Goal: Task Accomplishment & Management: Use online tool/utility

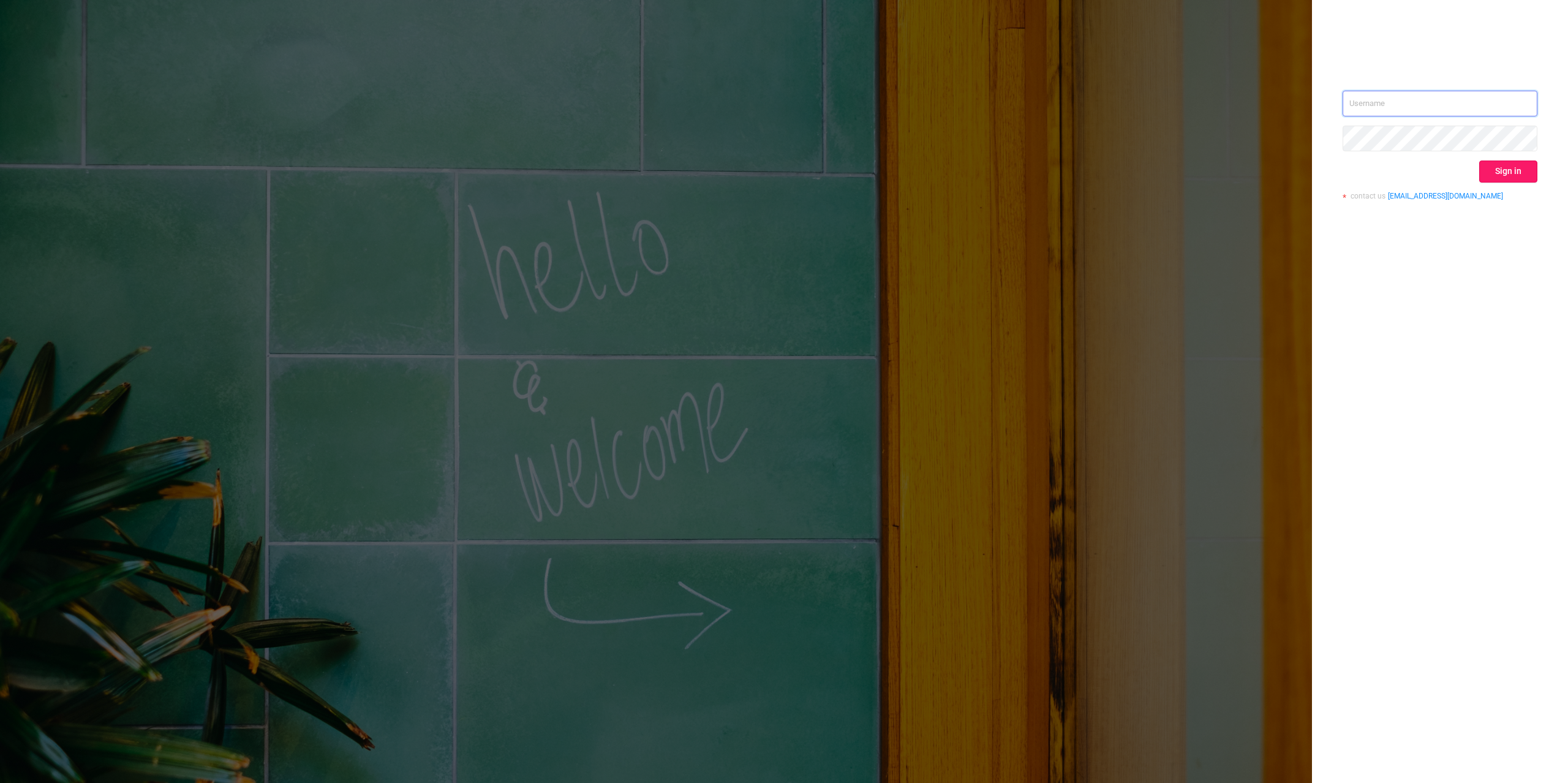
type input "[PERSON_NAME][EMAIL_ADDRESS][DOMAIN_NAME]"
click at [1513, 171] on button "Sign in" at bounding box center [1508, 171] width 58 height 22
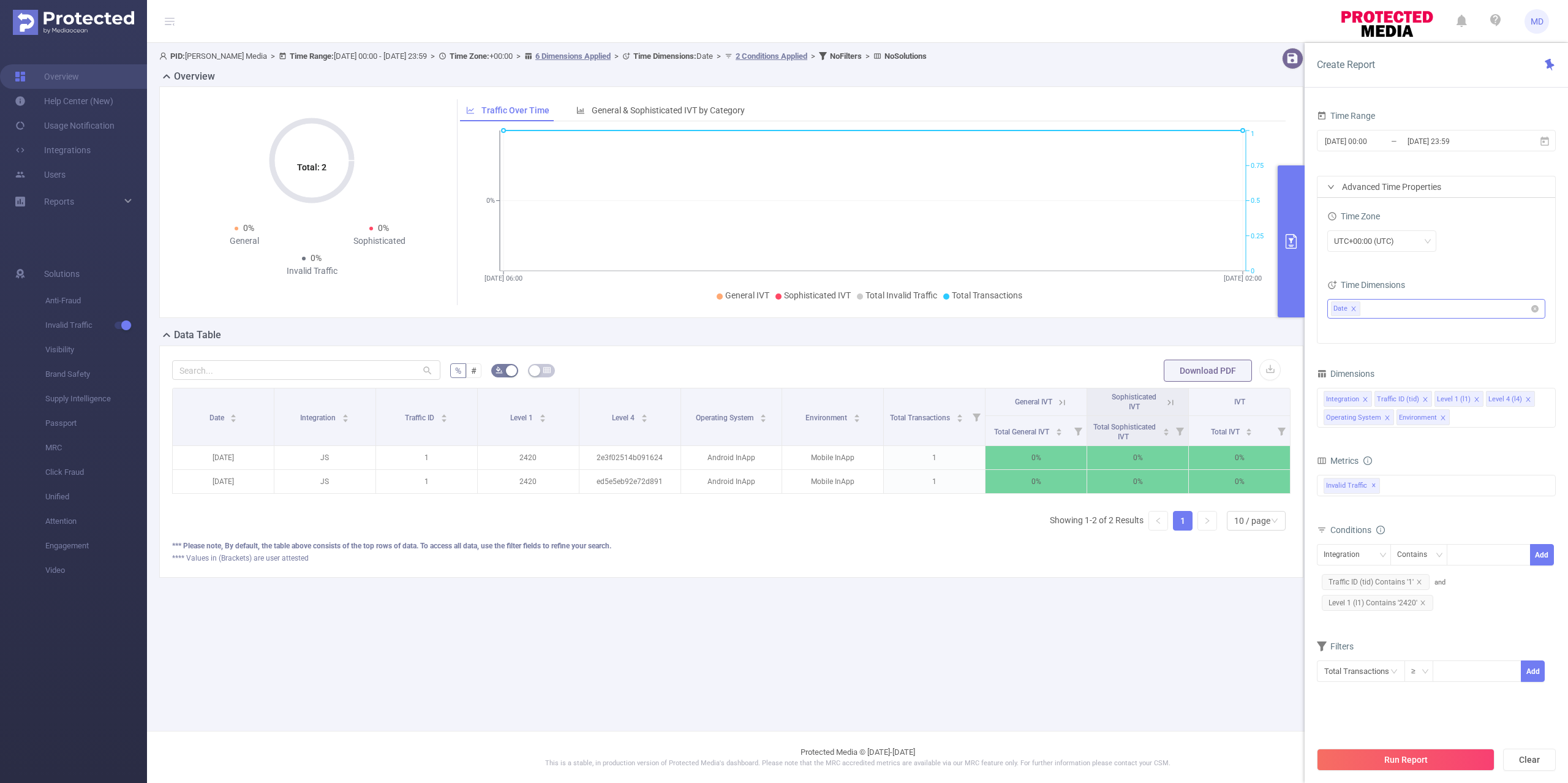
click at [1355, 307] on icon "icon: close" at bounding box center [1353, 308] width 6 height 6
click at [1426, 602] on span "Level 1 (l1) Contains '2420'" at bounding box center [1378, 603] width 112 height 16
click at [1476, 425] on div "Integration Traffic ID (tid) Level 1 (l1) Level 4 (l4) Operating System Environ…" at bounding box center [1436, 408] width 239 height 40
click at [1022, 655] on main "PID: [PERSON_NAME] Media > Time Range: [DATE] 00:00 - [DATE] 23:59 > Time Zone:…" at bounding box center [858, 366] width 1422 height 731
click at [1422, 604] on icon "icon: close" at bounding box center [1423, 602] width 4 height 4
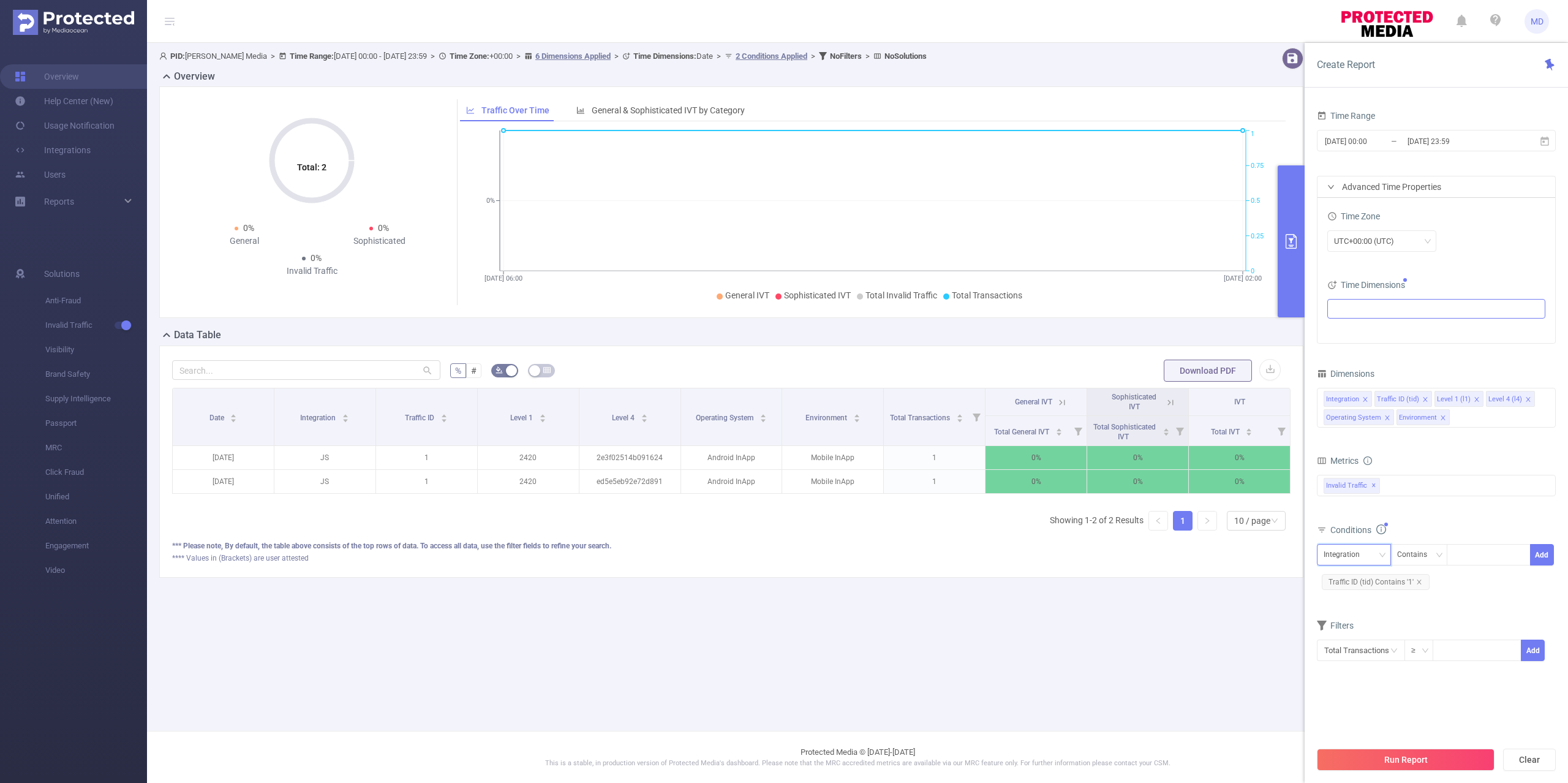
click at [1334, 549] on div "Integration" at bounding box center [1346, 554] width 45 height 20
click at [1344, 643] on li "Level 4 (l4)" at bounding box center [1358, 641] width 83 height 20
click at [1464, 561] on div at bounding box center [1488, 554] width 70 height 20
paste input "4f52e4780ffb42ce91ba64345e6cbea5"
type input "4f52e4780ffb42ce91ba64345e6cbea5"
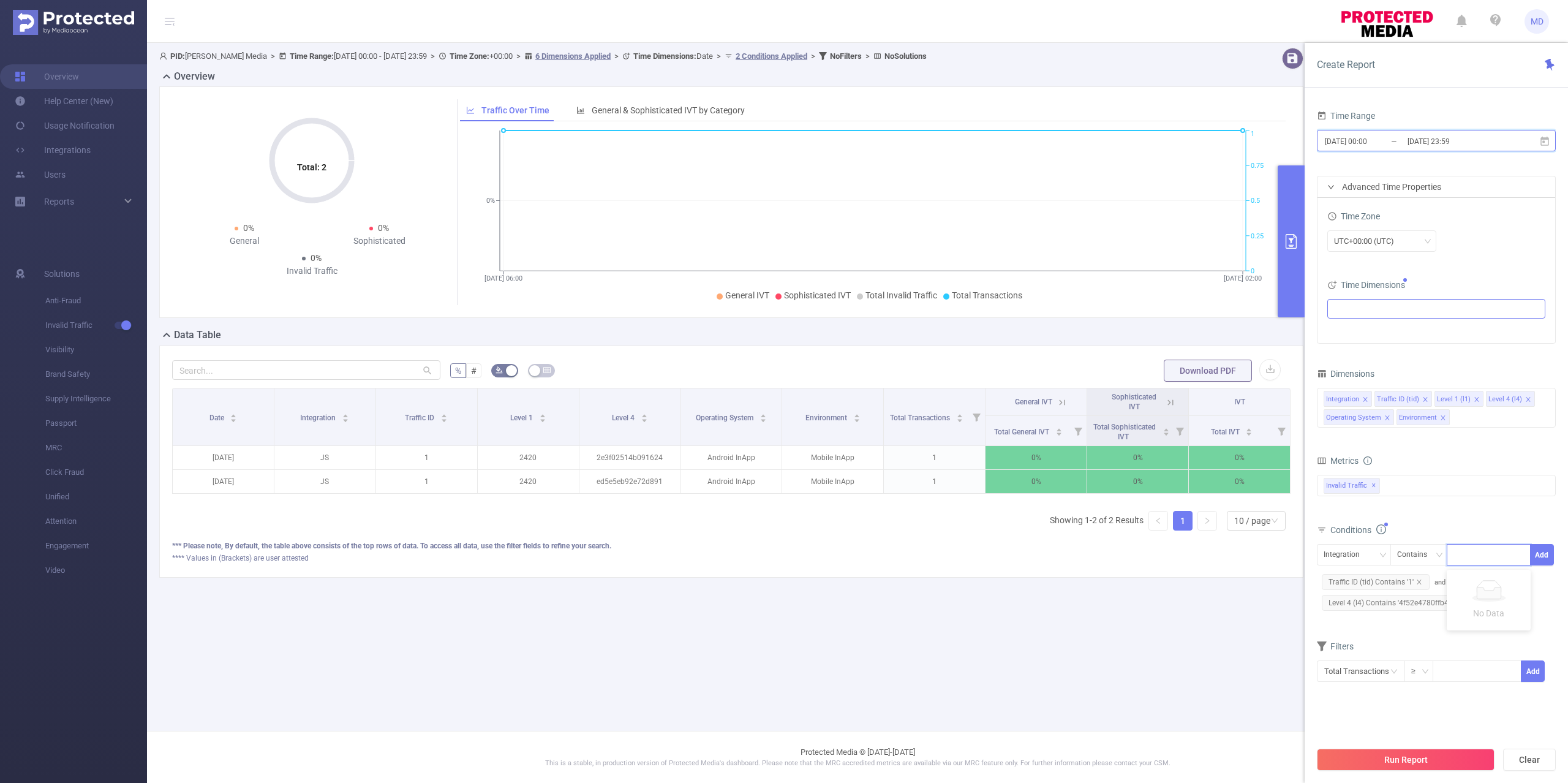
click at [1449, 131] on span "[DATE] 00:00 _ [DATE] 23:59" at bounding box center [1436, 140] width 239 height 22
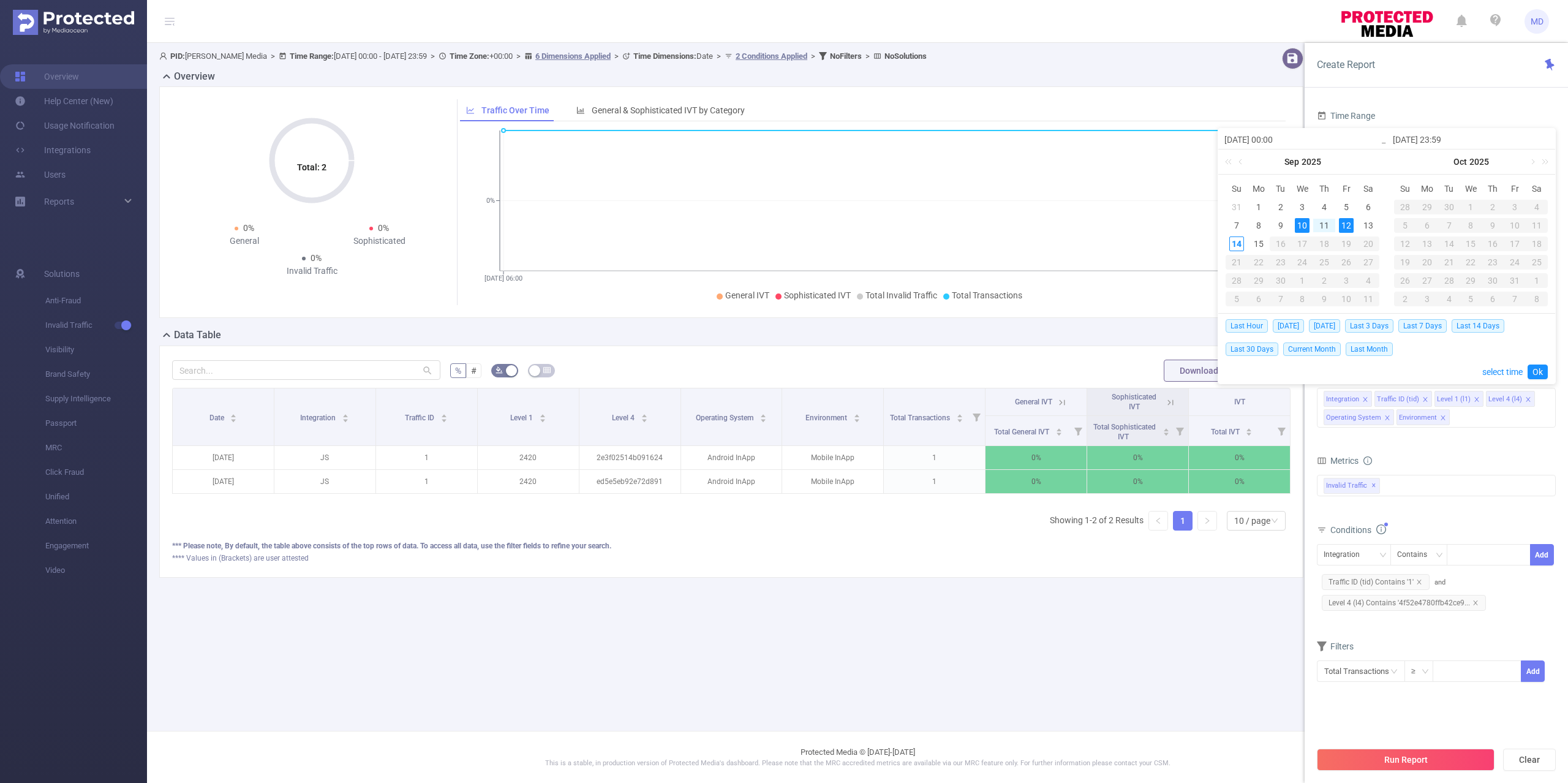
drag, startPoint x: 1307, startPoint y: 221, endPoint x: 1337, endPoint y: 218, distance: 30.1
click at [1307, 221] on div "10" at bounding box center [1302, 225] width 15 height 15
click at [1336, 223] on td "12" at bounding box center [1345, 225] width 22 height 18
click at [1329, 222] on div "11" at bounding box center [1324, 225] width 15 height 15
click at [1236, 243] on div "14" at bounding box center [1236, 243] width 15 height 15
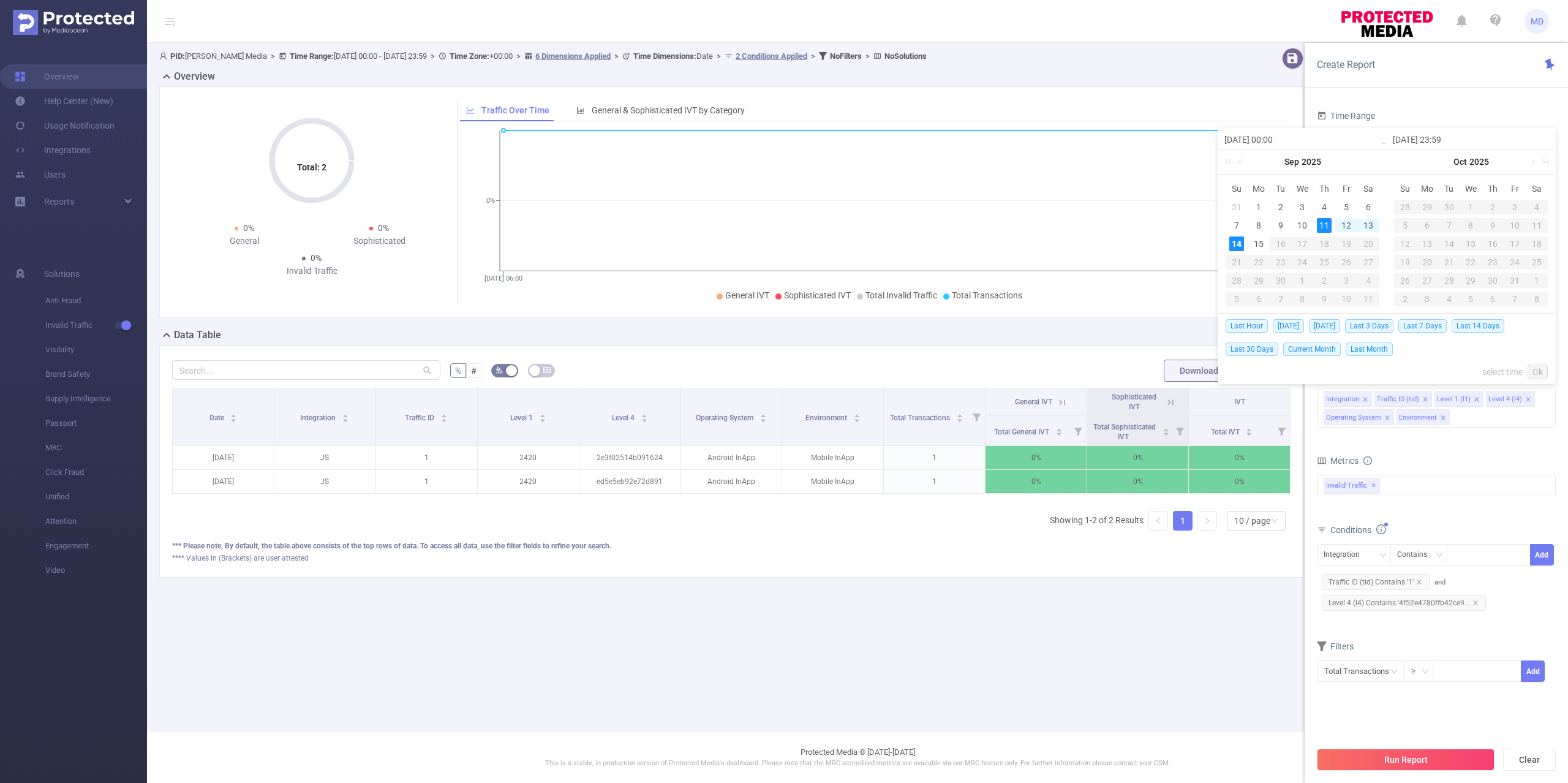
type input "[DATE] 00:00"
type input "[DATE] 23:59"
type input "[DATE] 00:00"
type input "[DATE] 23:59"
click at [1543, 376] on link "Ok" at bounding box center [1538, 372] width 20 height 15
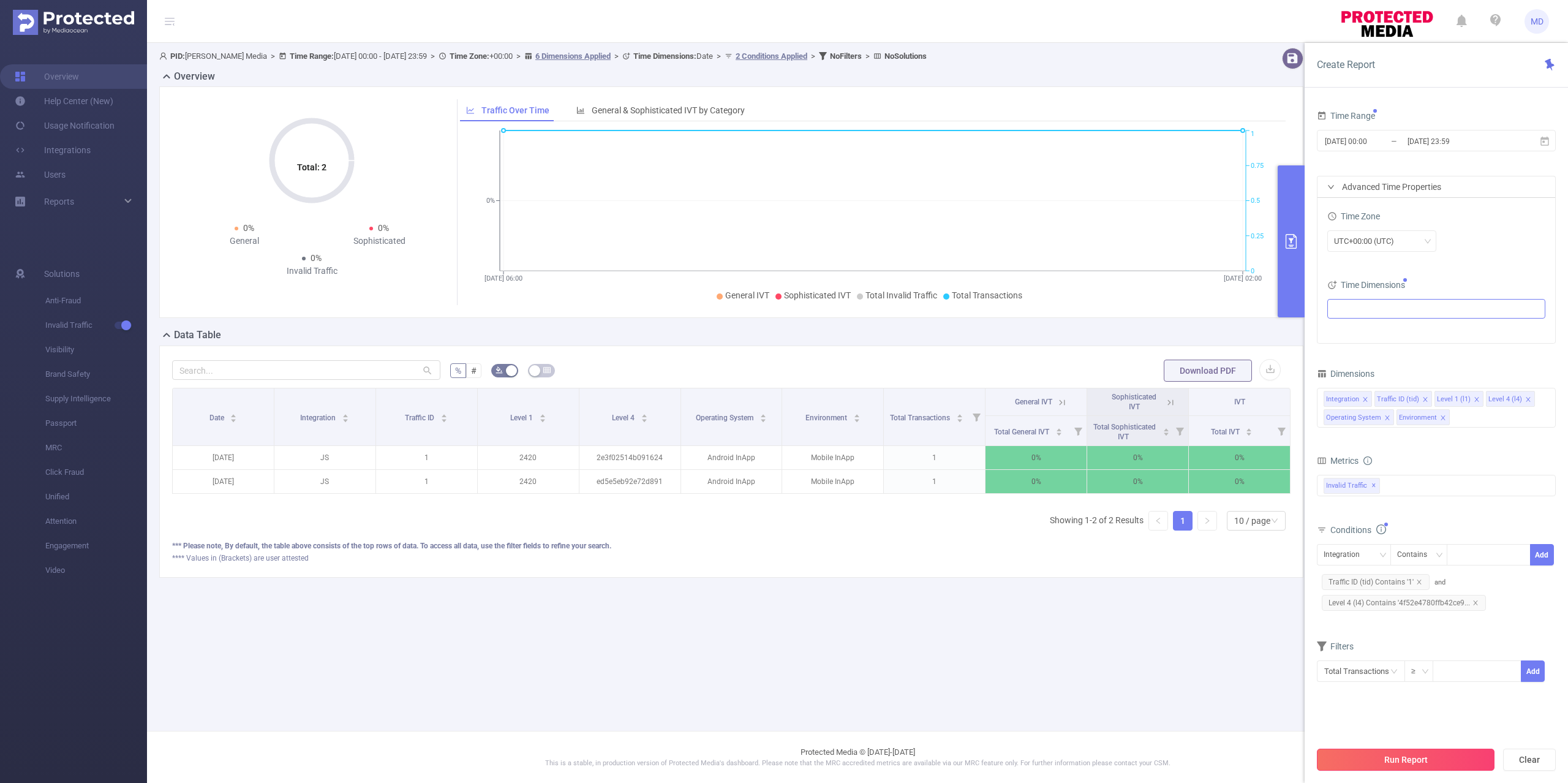
click at [1437, 750] on button "Run Report" at bounding box center [1405, 760] width 177 height 22
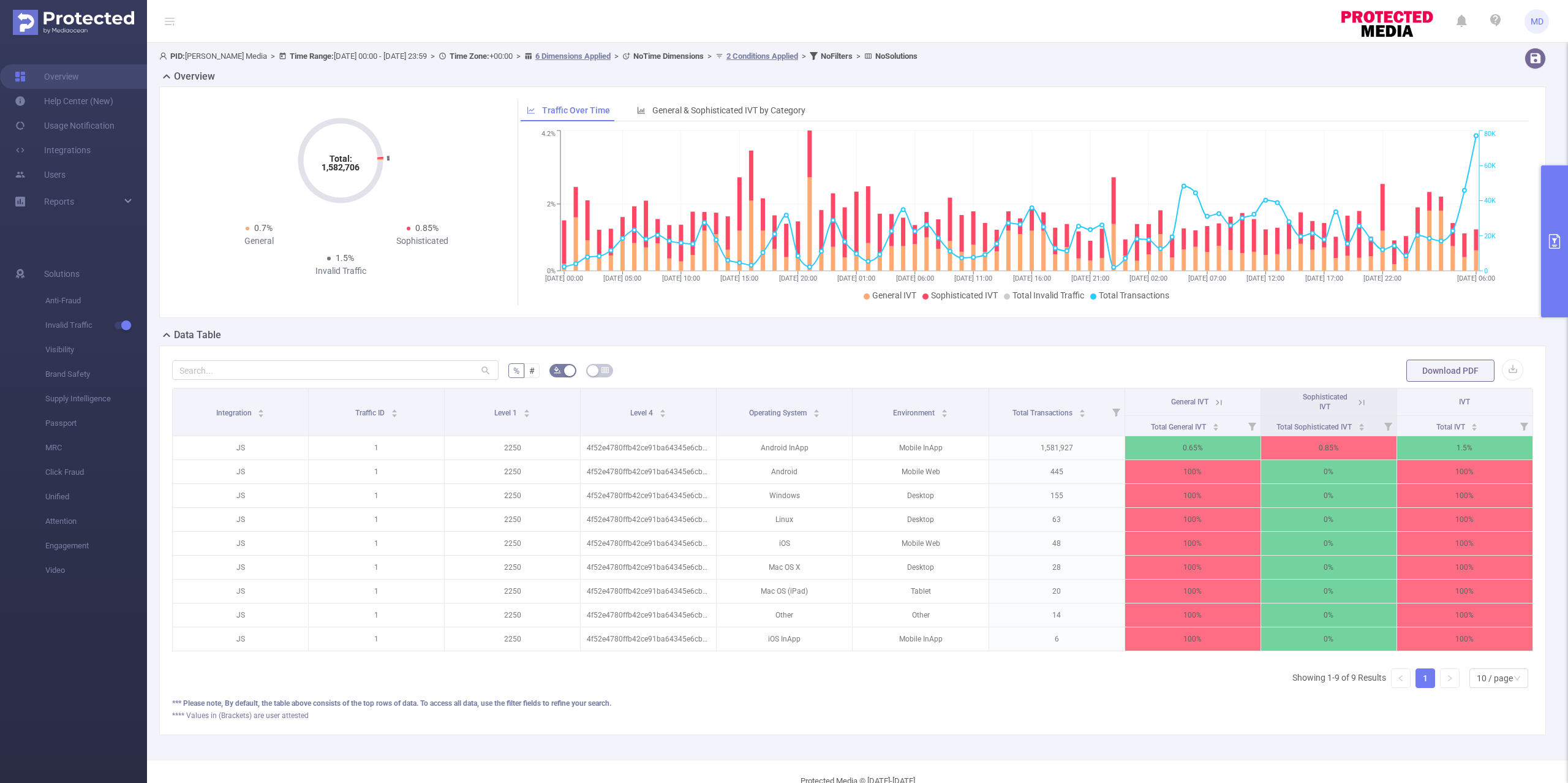
click at [1558, 262] on button "primary" at bounding box center [1554, 241] width 27 height 152
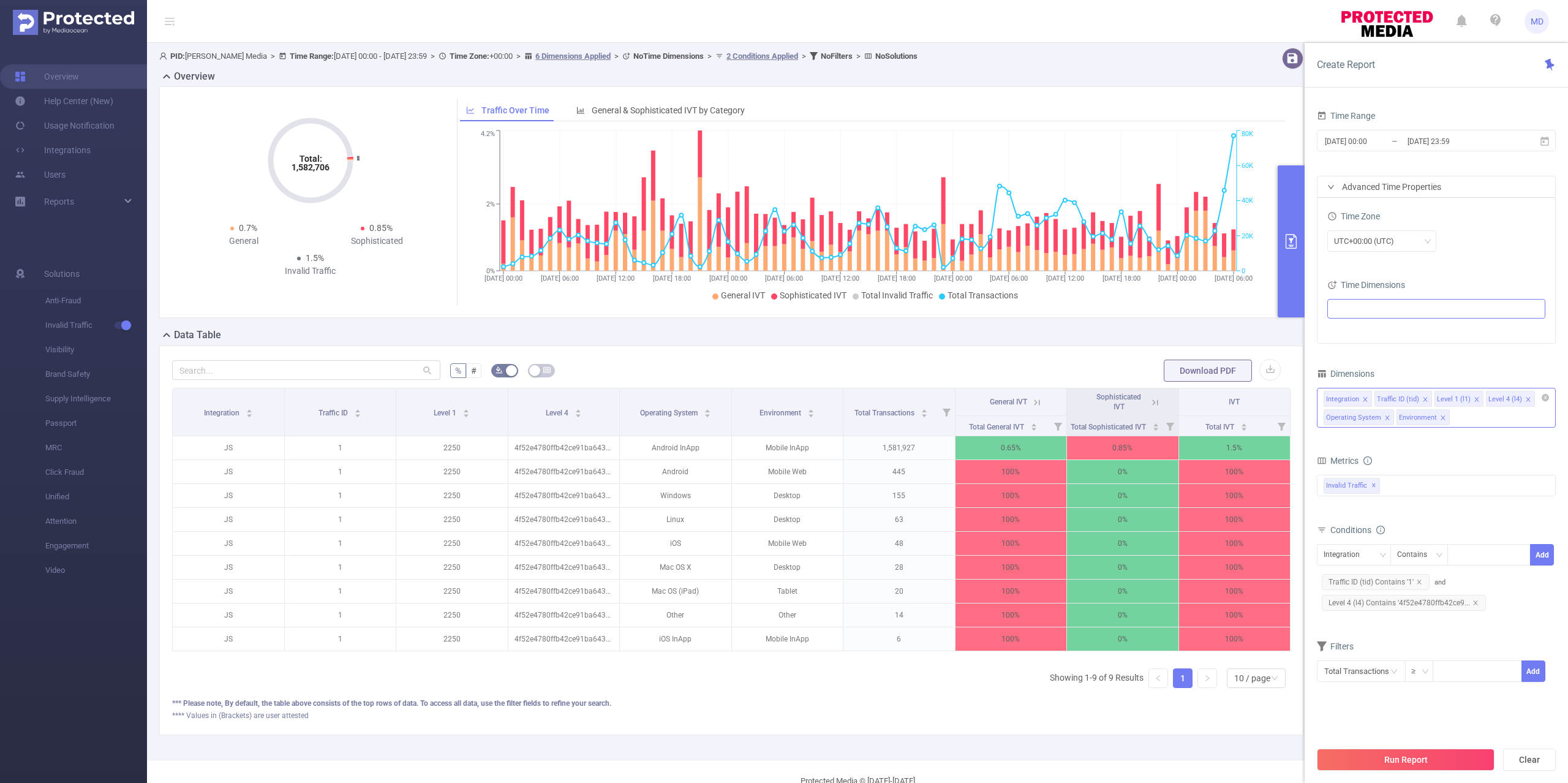
click at [1466, 419] on div "Integration Traffic ID (tid) Level 1 (l1) Level 4 (l4) Operating System Environ…" at bounding box center [1436, 408] width 239 height 40
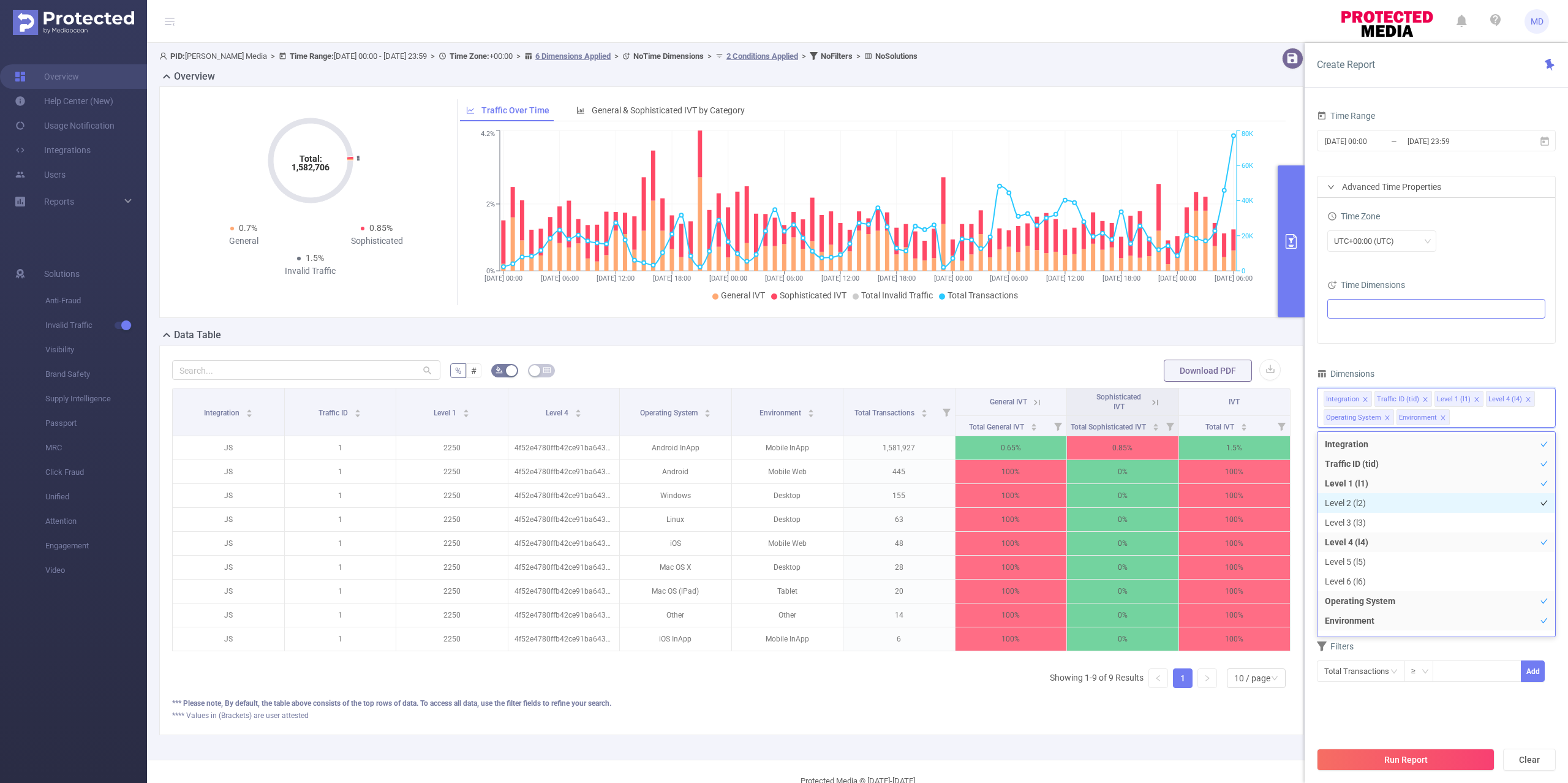
click at [1397, 500] on li "Level 2 (l2)" at bounding box center [1436, 503] width 238 height 20
click at [1392, 756] on button "Run Report" at bounding box center [1405, 760] width 177 height 22
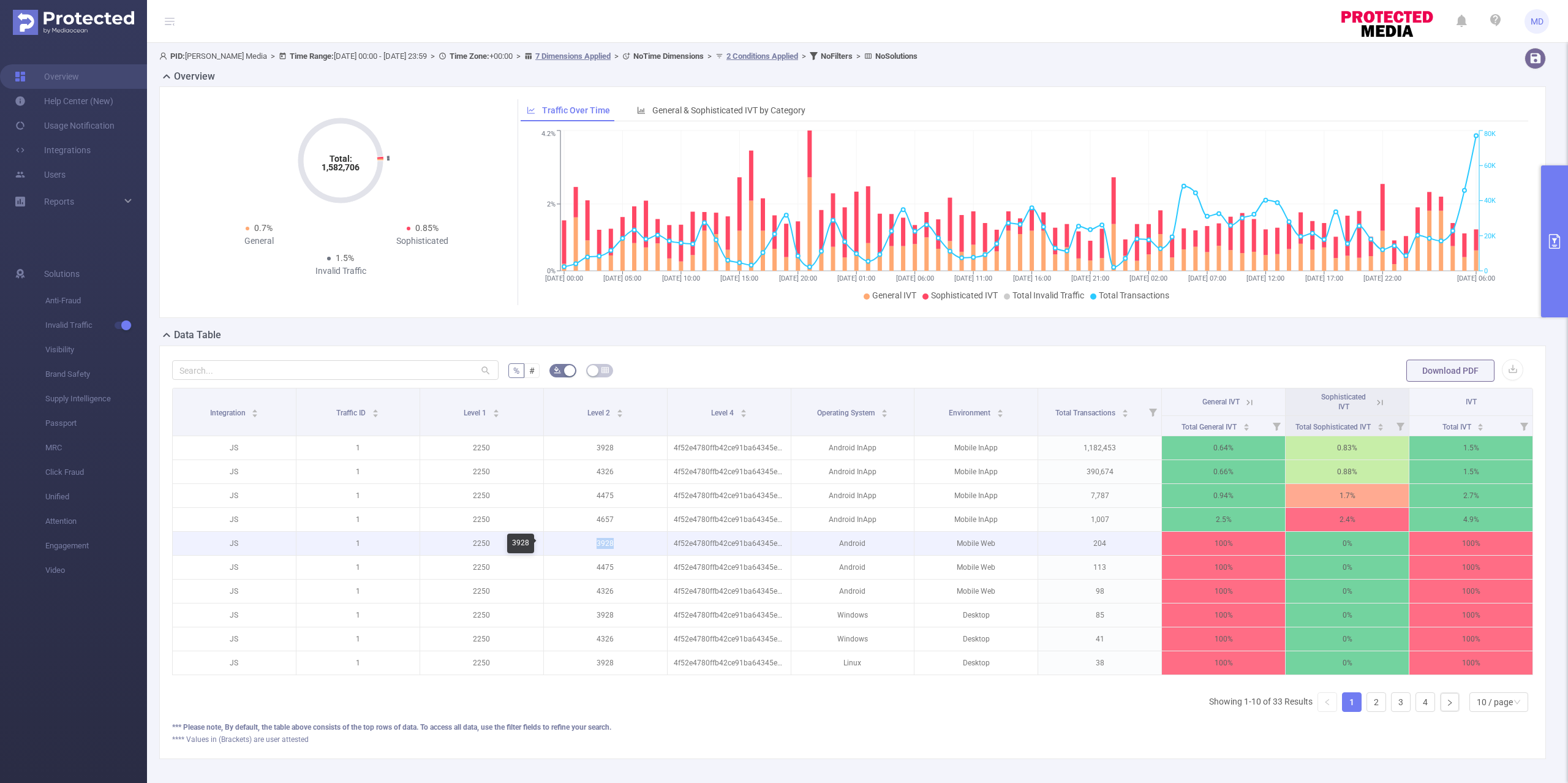
drag, startPoint x: 616, startPoint y: 547, endPoint x: 590, endPoint y: 545, distance: 26.1
click at [590, 545] on p "3928" at bounding box center [605, 543] width 123 height 23
copy p "3928"
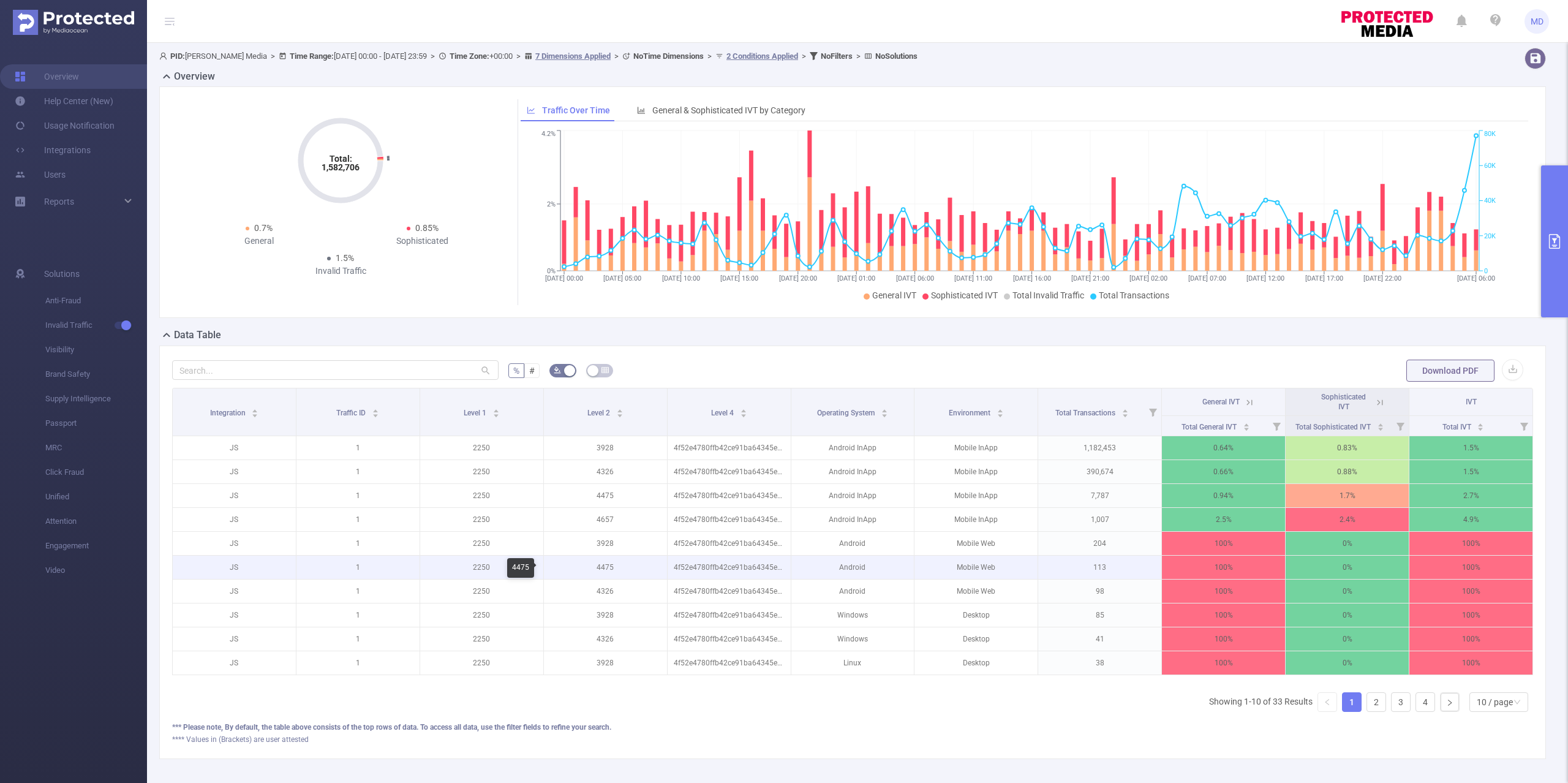
click at [601, 570] on p "4475" at bounding box center [605, 567] width 123 height 23
click at [602, 569] on p "4475" at bounding box center [605, 567] width 123 height 23
copy p "4475"
click at [1555, 250] on button "primary" at bounding box center [1554, 241] width 27 height 152
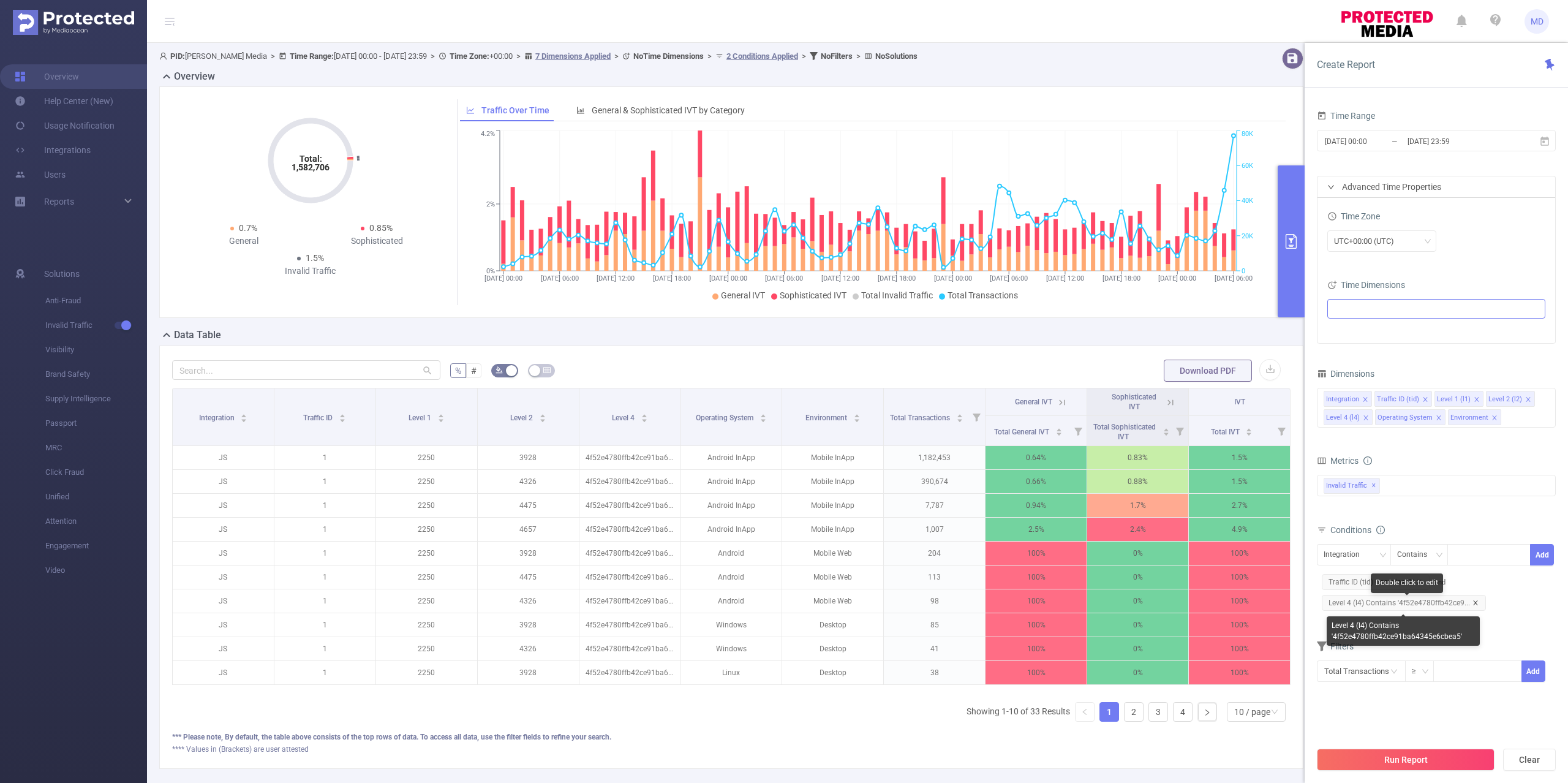
click at [1476, 606] on icon "icon: close" at bounding box center [1475, 603] width 6 height 6
click at [1352, 556] on div "Integration" at bounding box center [1346, 554] width 45 height 20
click at [1357, 659] on li "Level 4 (l4)" at bounding box center [1358, 660] width 83 height 20
click at [1467, 547] on div at bounding box center [1488, 554] width 70 height 20
paste input "1327590"
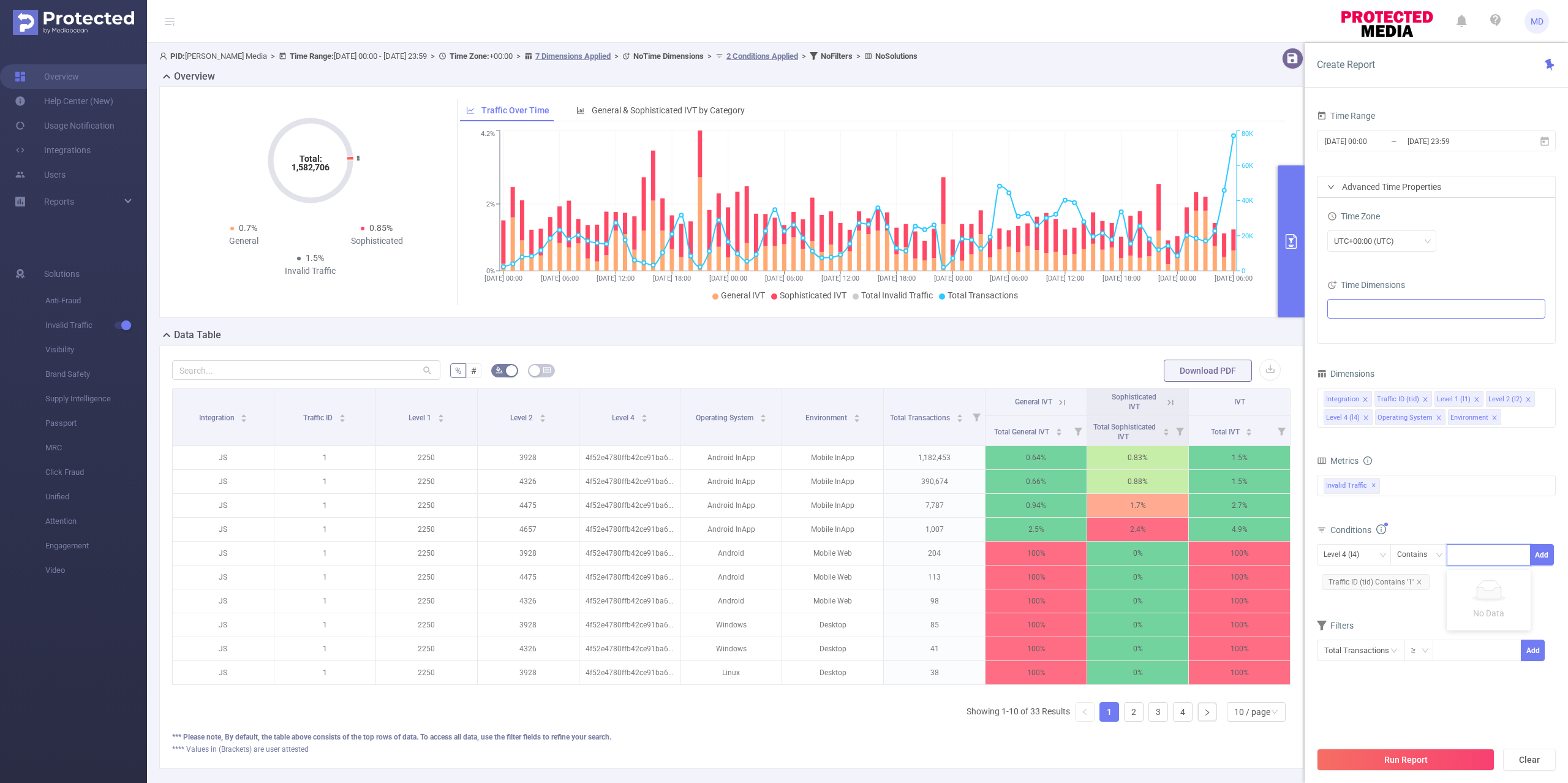
type input "1327590"
click at [1423, 768] on button "Run Report" at bounding box center [1405, 760] width 177 height 22
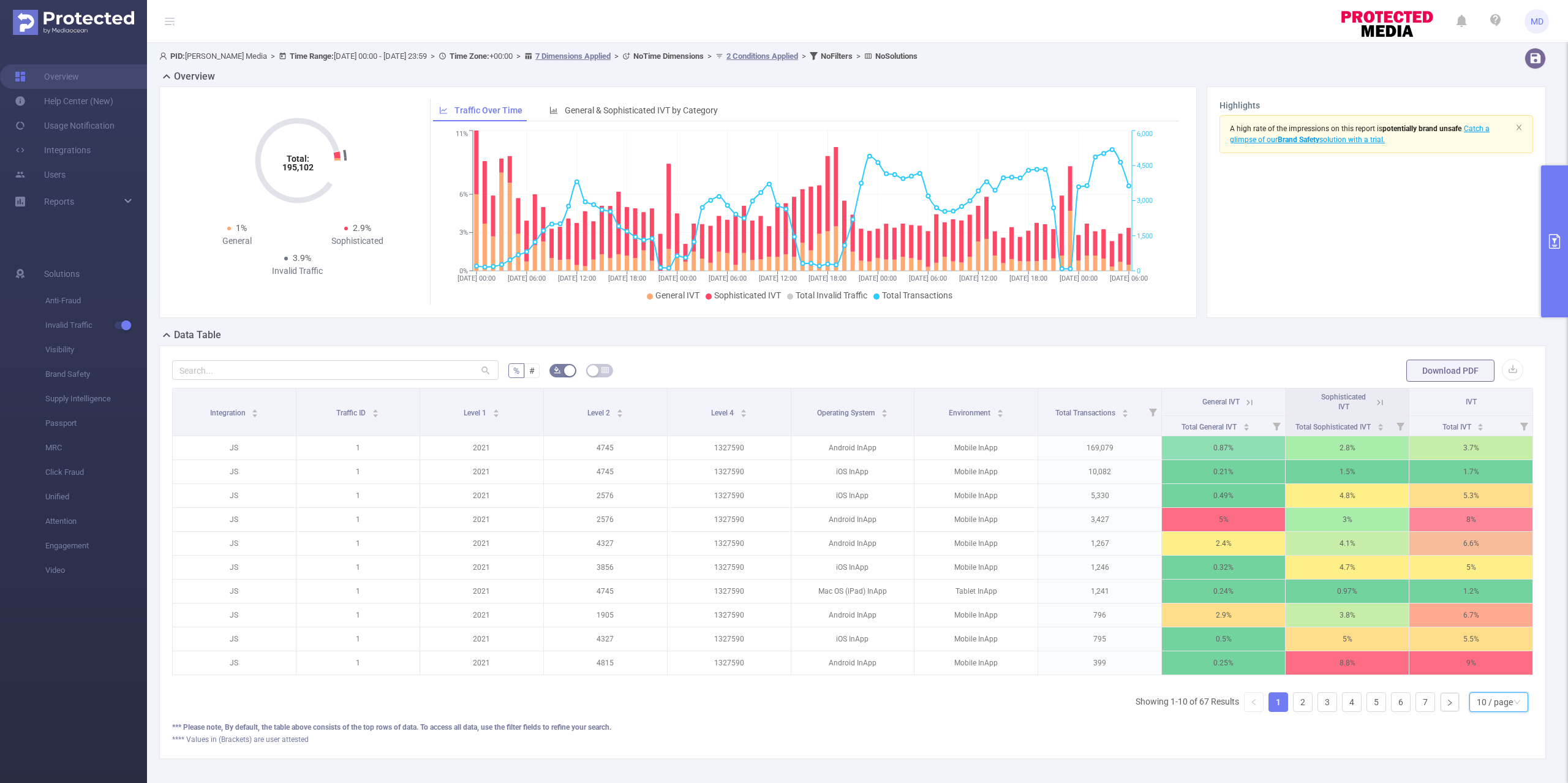
click at [1488, 711] on div "10 / page" at bounding box center [1495, 702] width 36 height 18
click at [1485, 687] on li "50 / page" at bounding box center [1486, 695] width 60 height 20
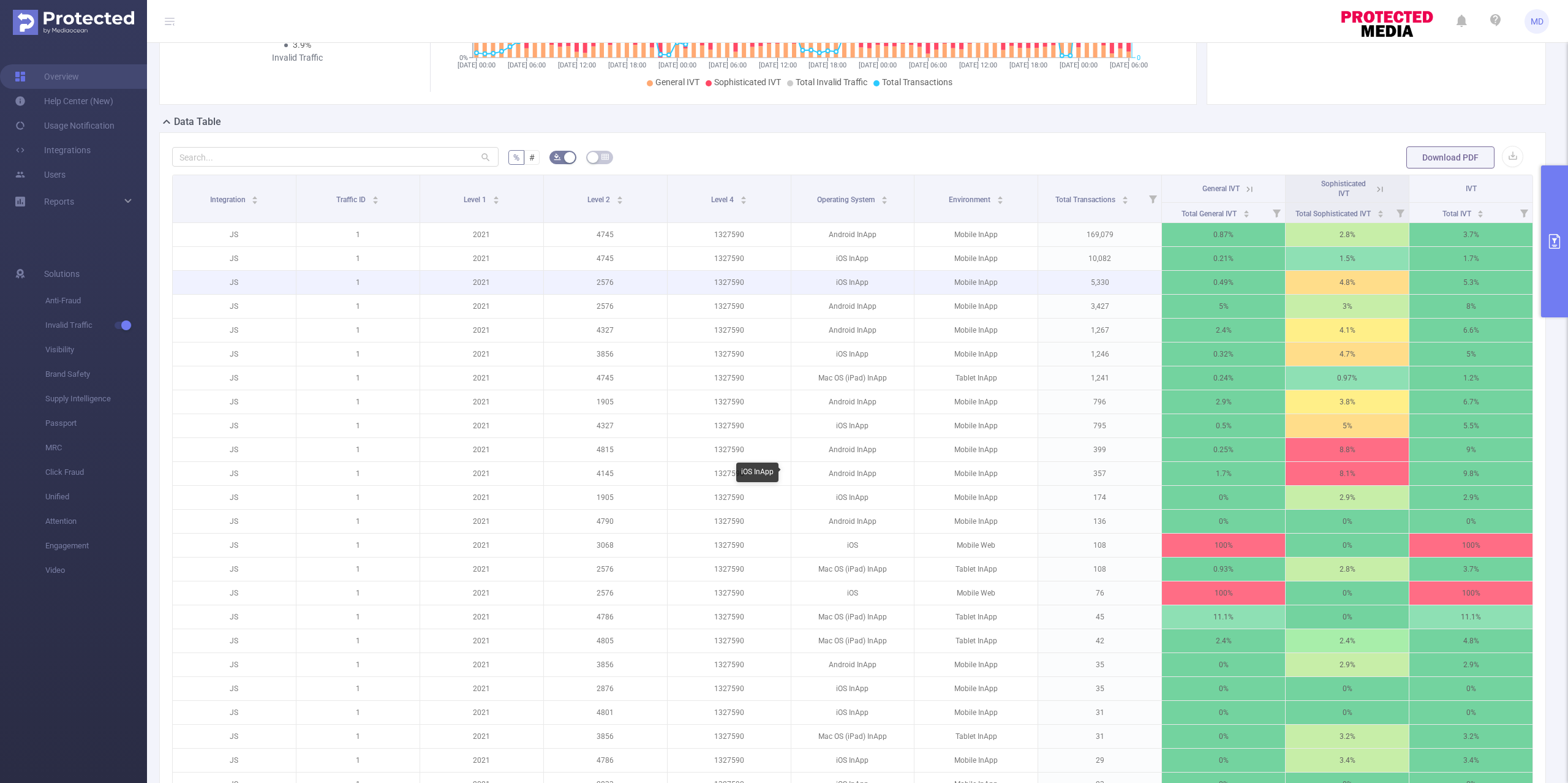
scroll to position [245, 0]
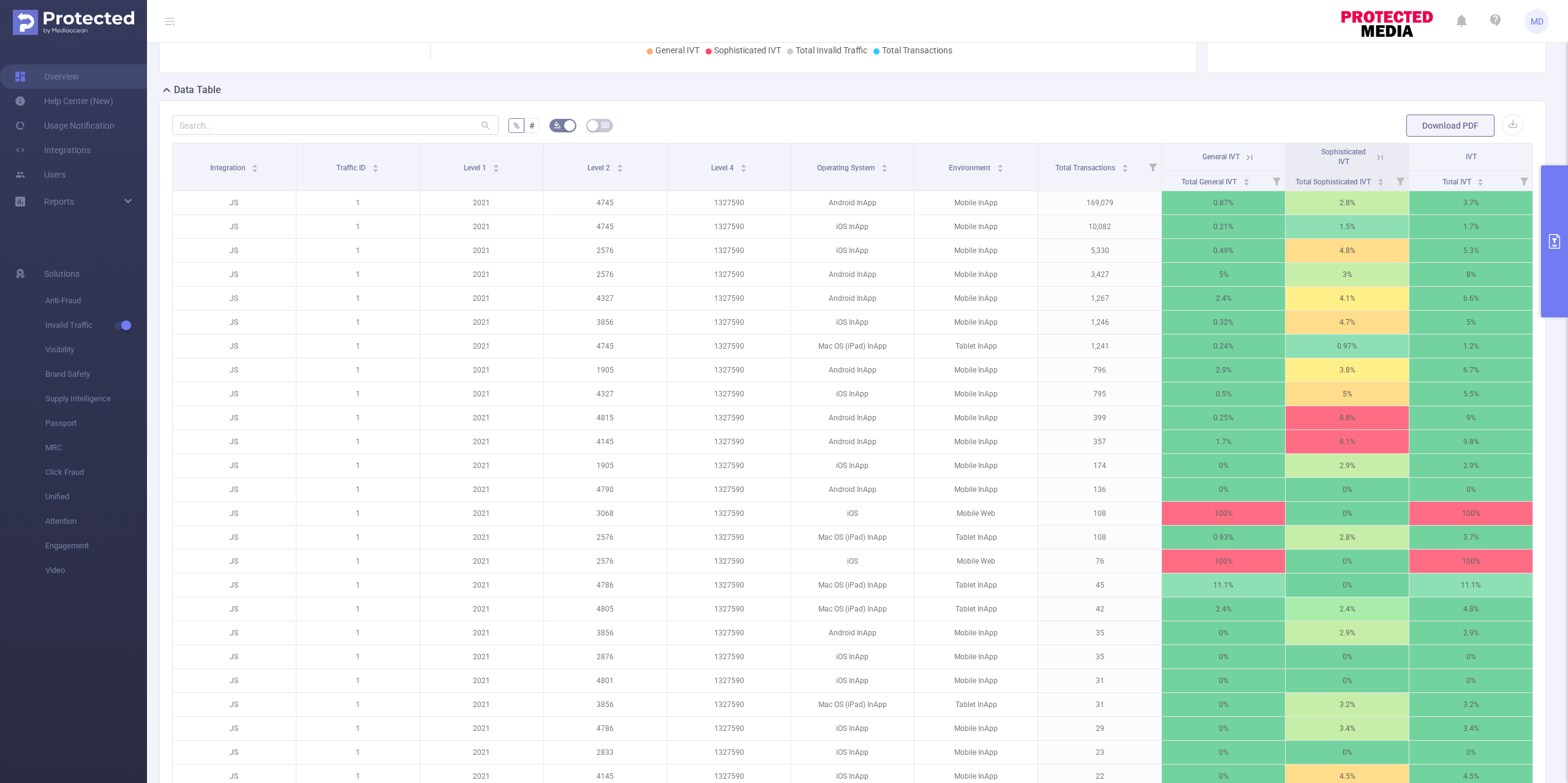
click at [1555, 197] on button "primary" at bounding box center [1554, 241] width 27 height 152
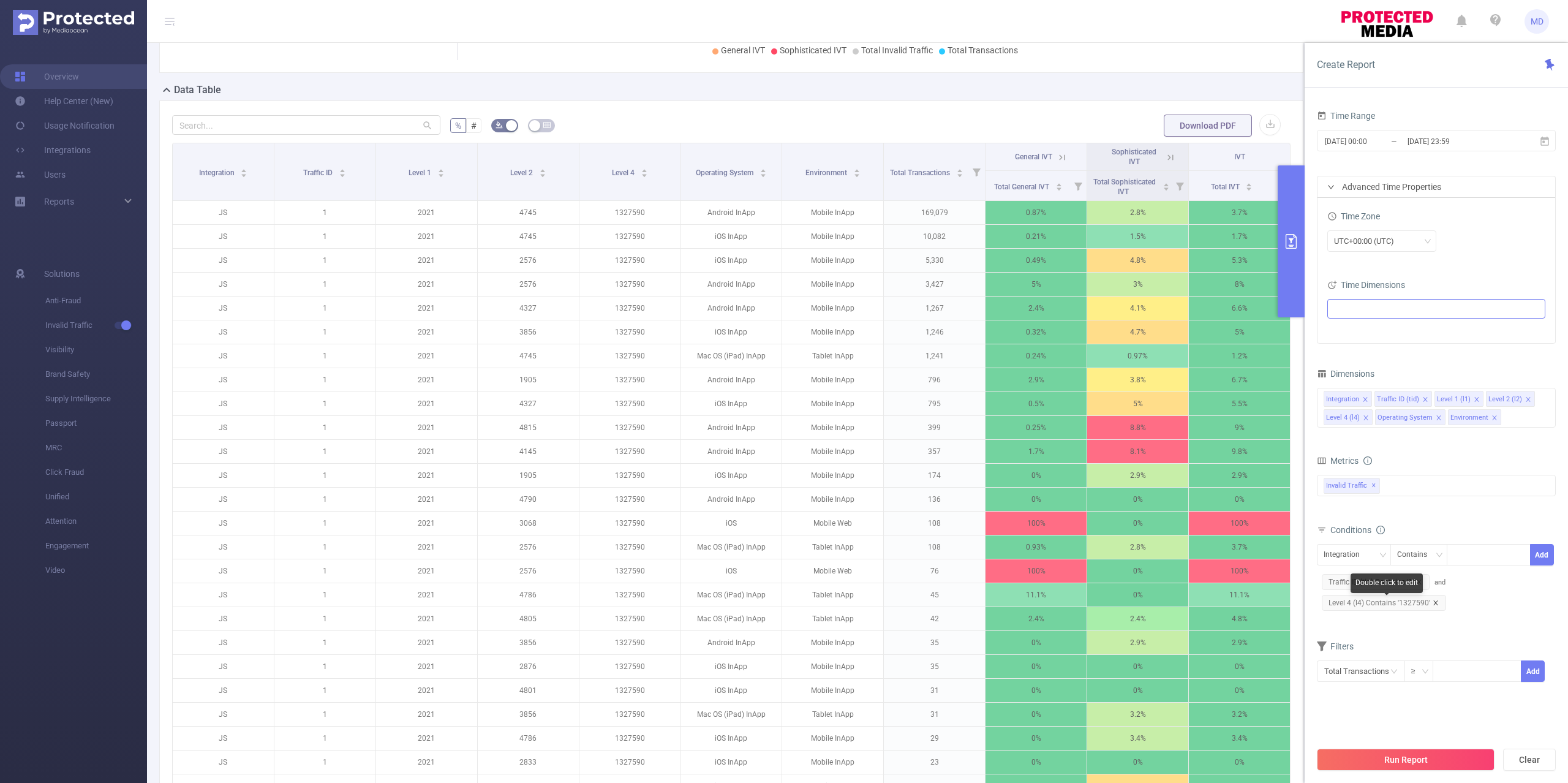
click at [1436, 606] on icon "icon: close" at bounding box center [1436, 603] width 6 height 6
click at [1365, 554] on div "Integration" at bounding box center [1346, 554] width 45 height 20
click at [1358, 658] on li "Level 4 (l4)" at bounding box center [1358, 660] width 83 height 20
click at [1478, 555] on div at bounding box center [1488, 554] width 70 height 20
paste input "1016934"
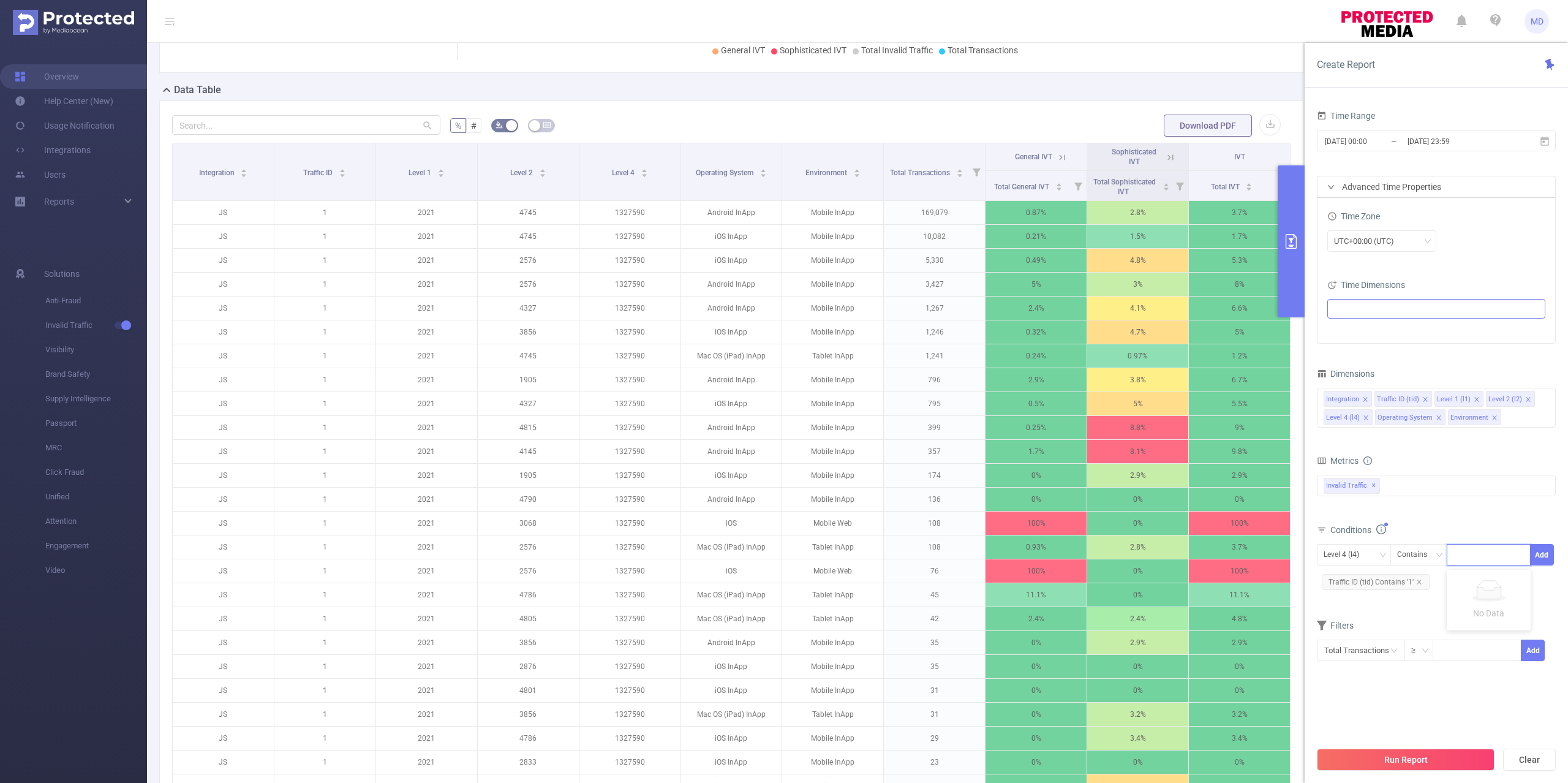
type input "1016934"
click at [1455, 755] on button "Run Report" at bounding box center [1405, 760] width 177 height 22
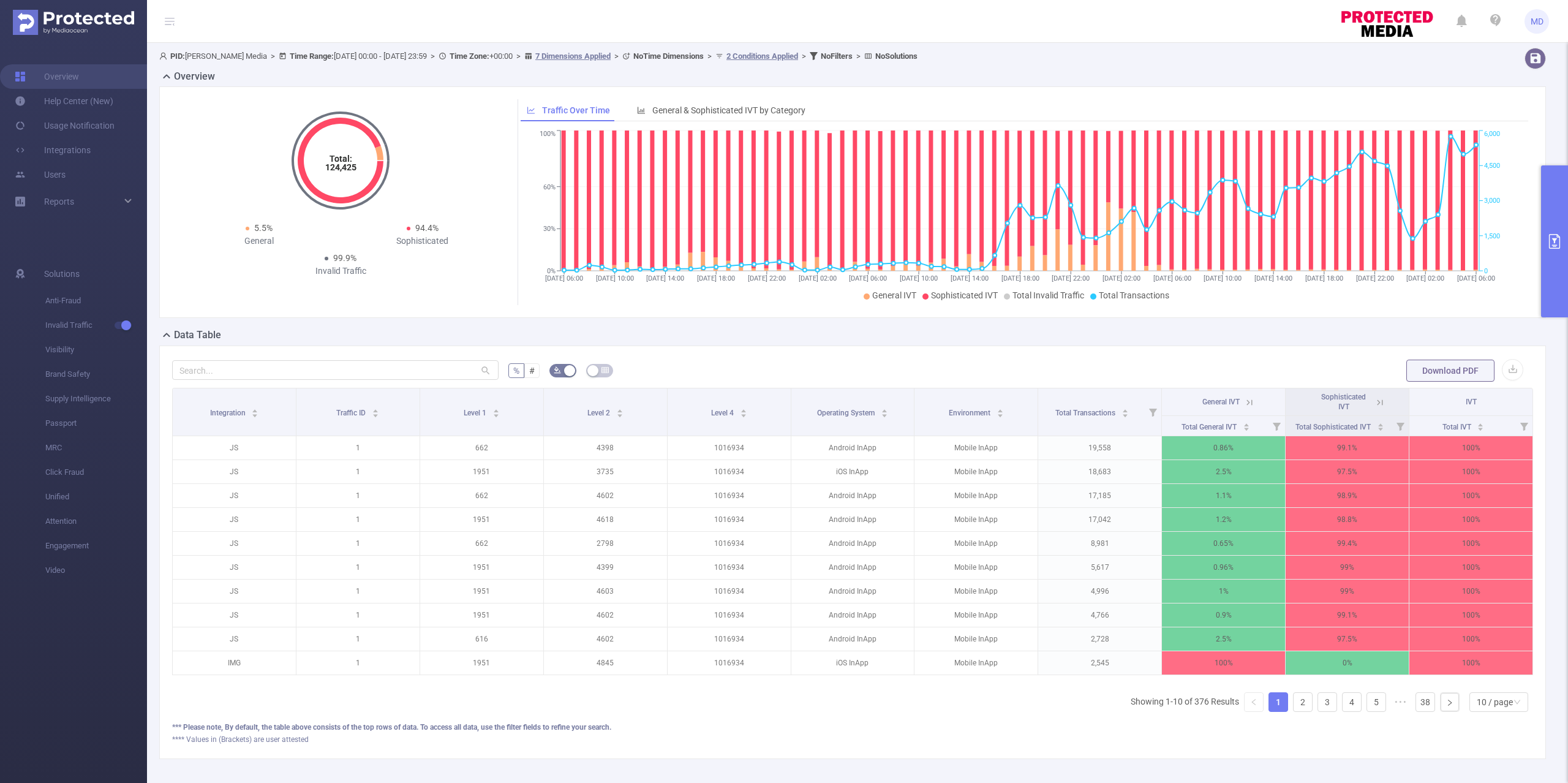
click at [1555, 258] on button "primary" at bounding box center [1554, 241] width 27 height 152
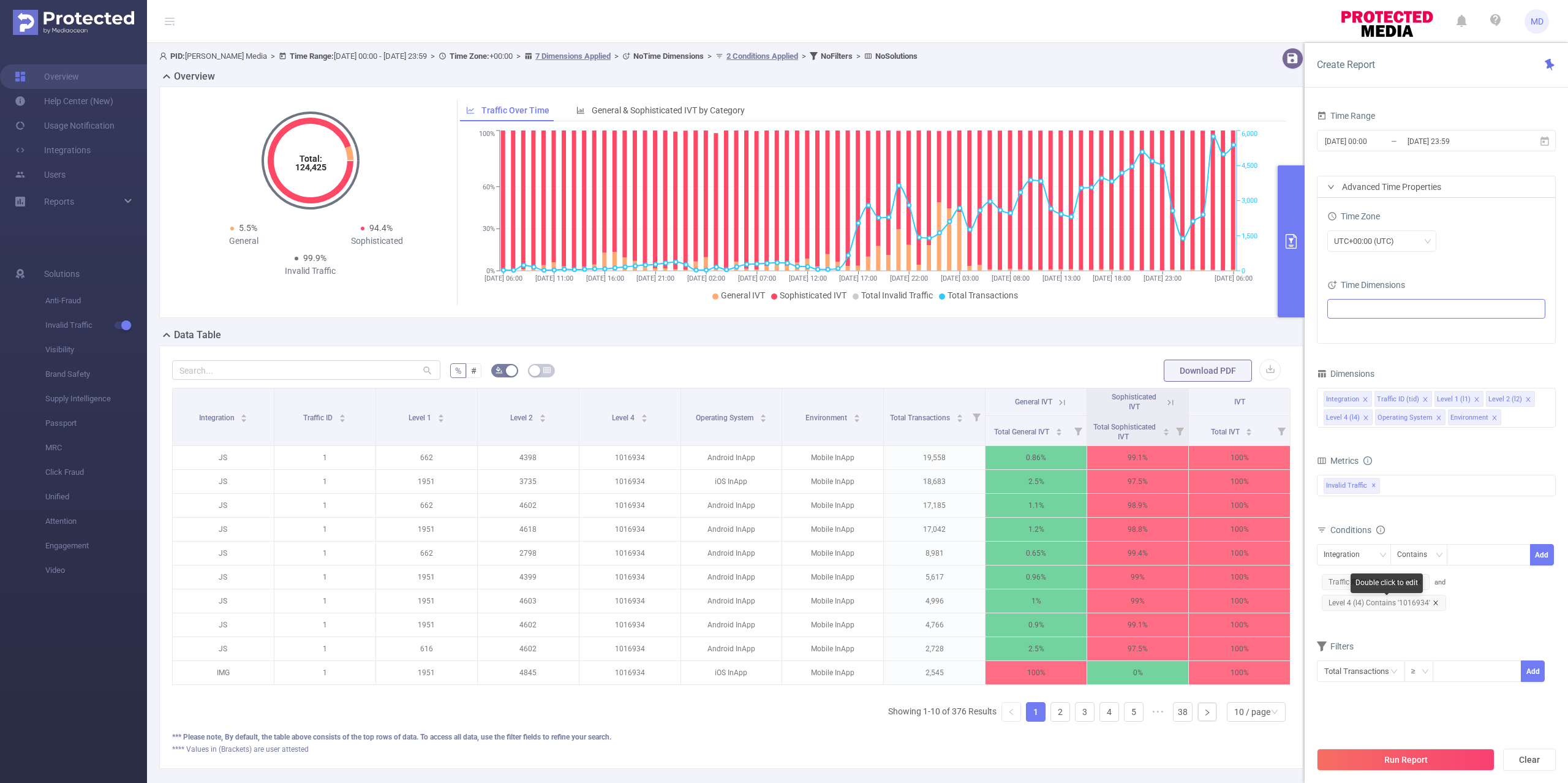
click at [1436, 604] on icon "icon: close" at bounding box center [1436, 602] width 4 height 4
click at [1387, 762] on button "Run Report" at bounding box center [1405, 760] width 177 height 22
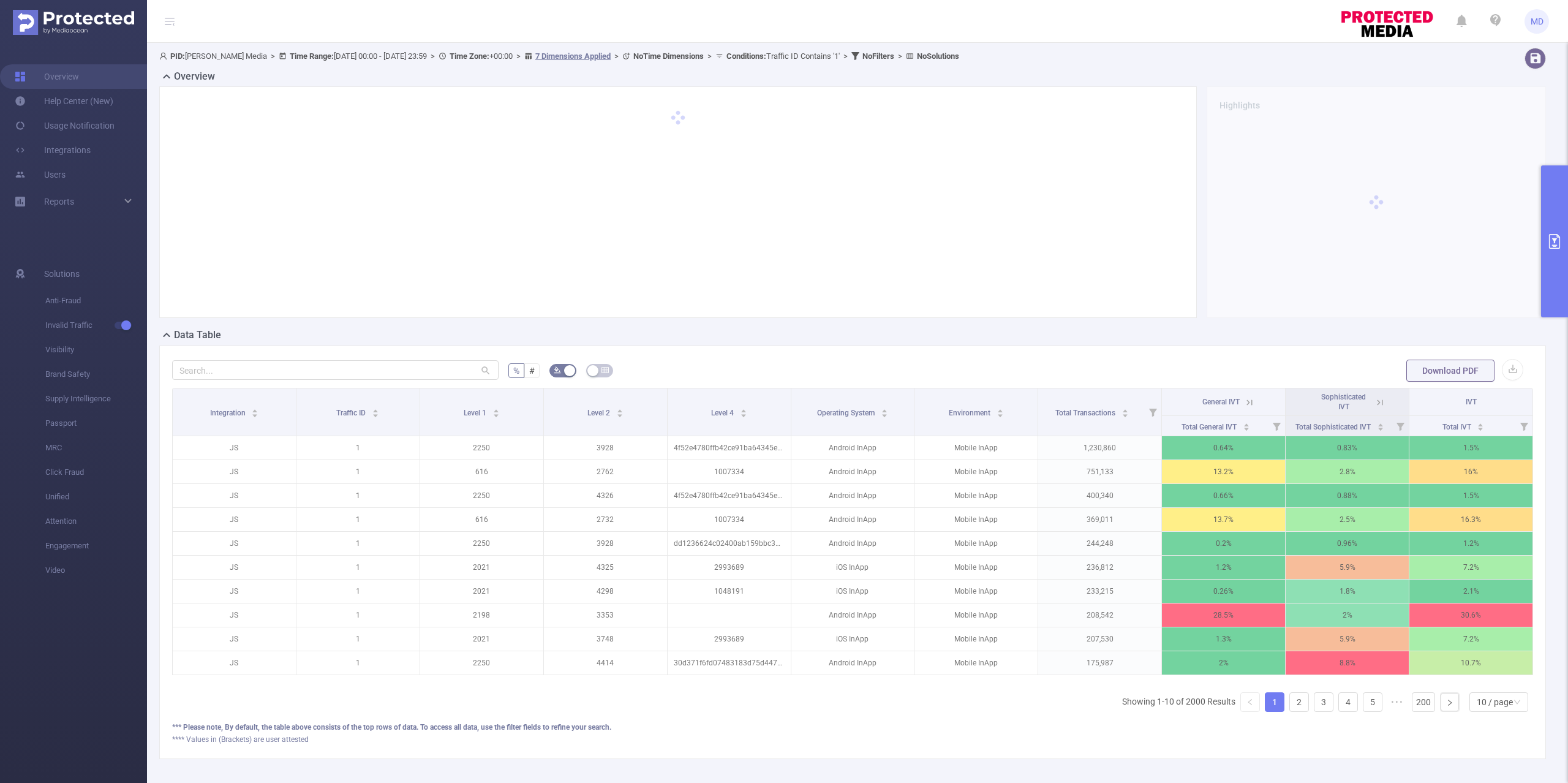
click at [1553, 223] on button "primary" at bounding box center [1554, 241] width 27 height 152
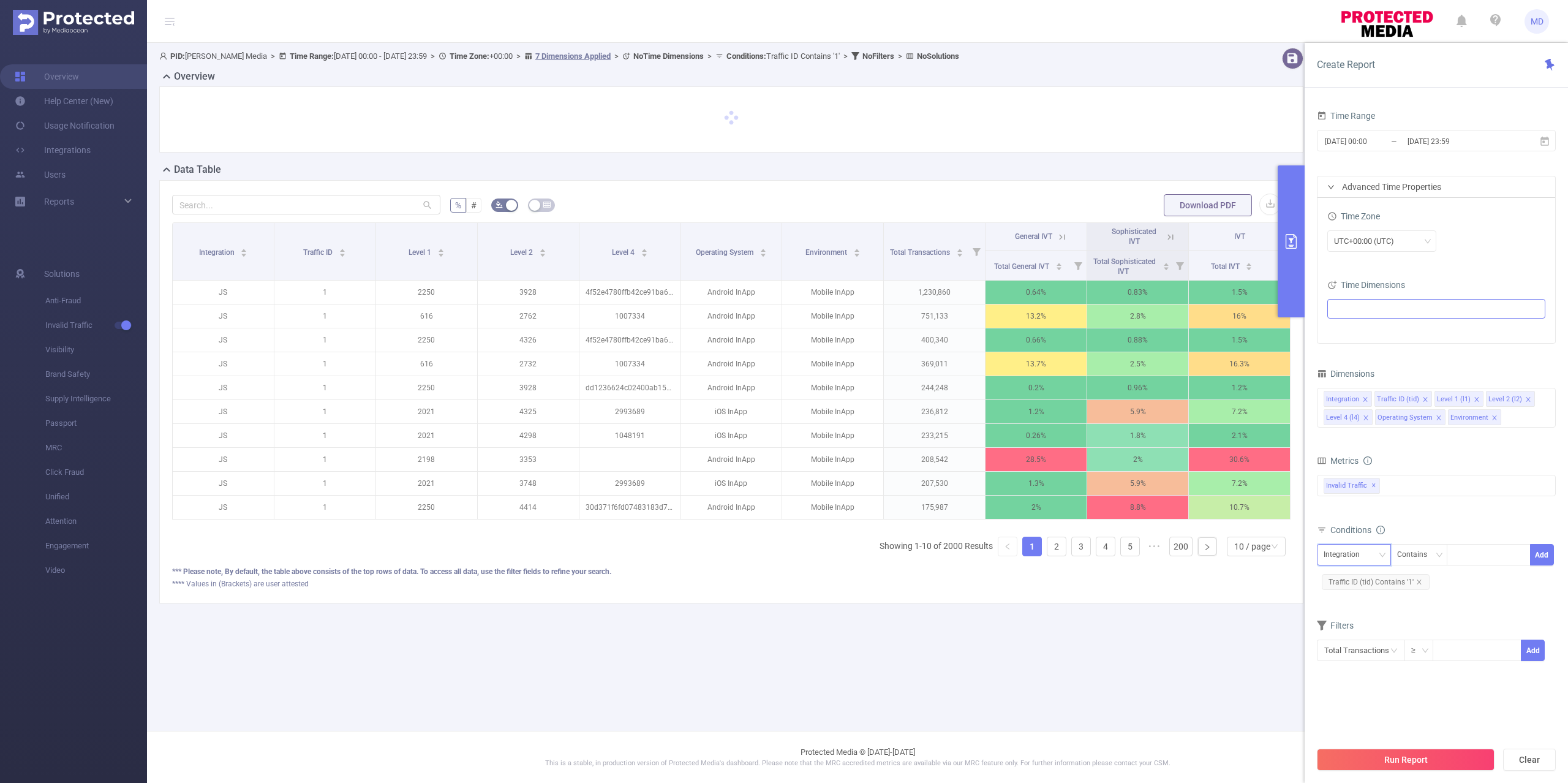
click at [1364, 560] on div "Integration" at bounding box center [1346, 554] width 45 height 20
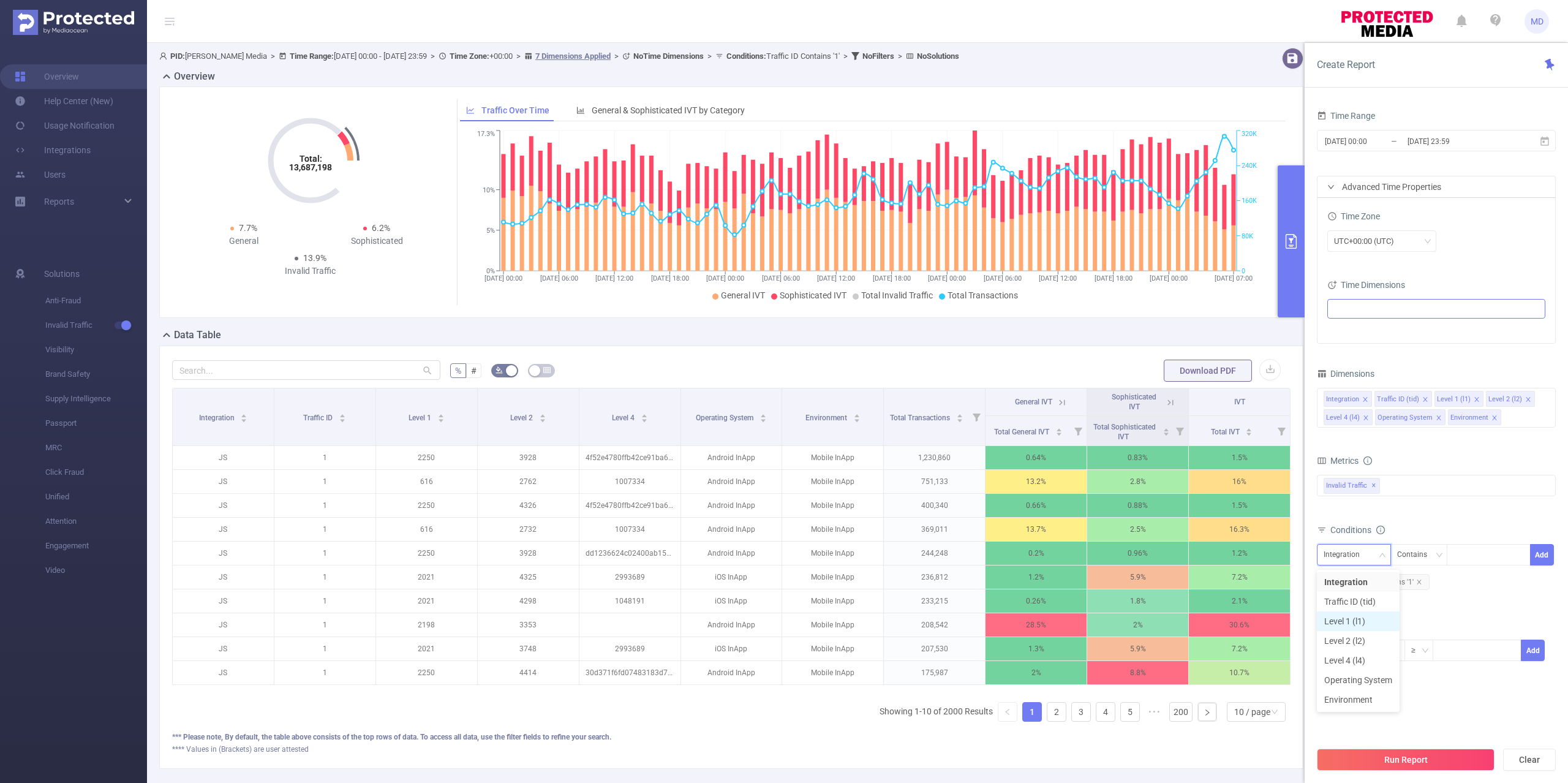
click at [1352, 616] on li "Level 1 (l1)" at bounding box center [1358, 621] width 83 height 20
click at [1488, 557] on div at bounding box center [1488, 554] width 70 height 20
paste input "616"
type input "616"
click at [1454, 768] on button "Run Report" at bounding box center [1405, 760] width 177 height 22
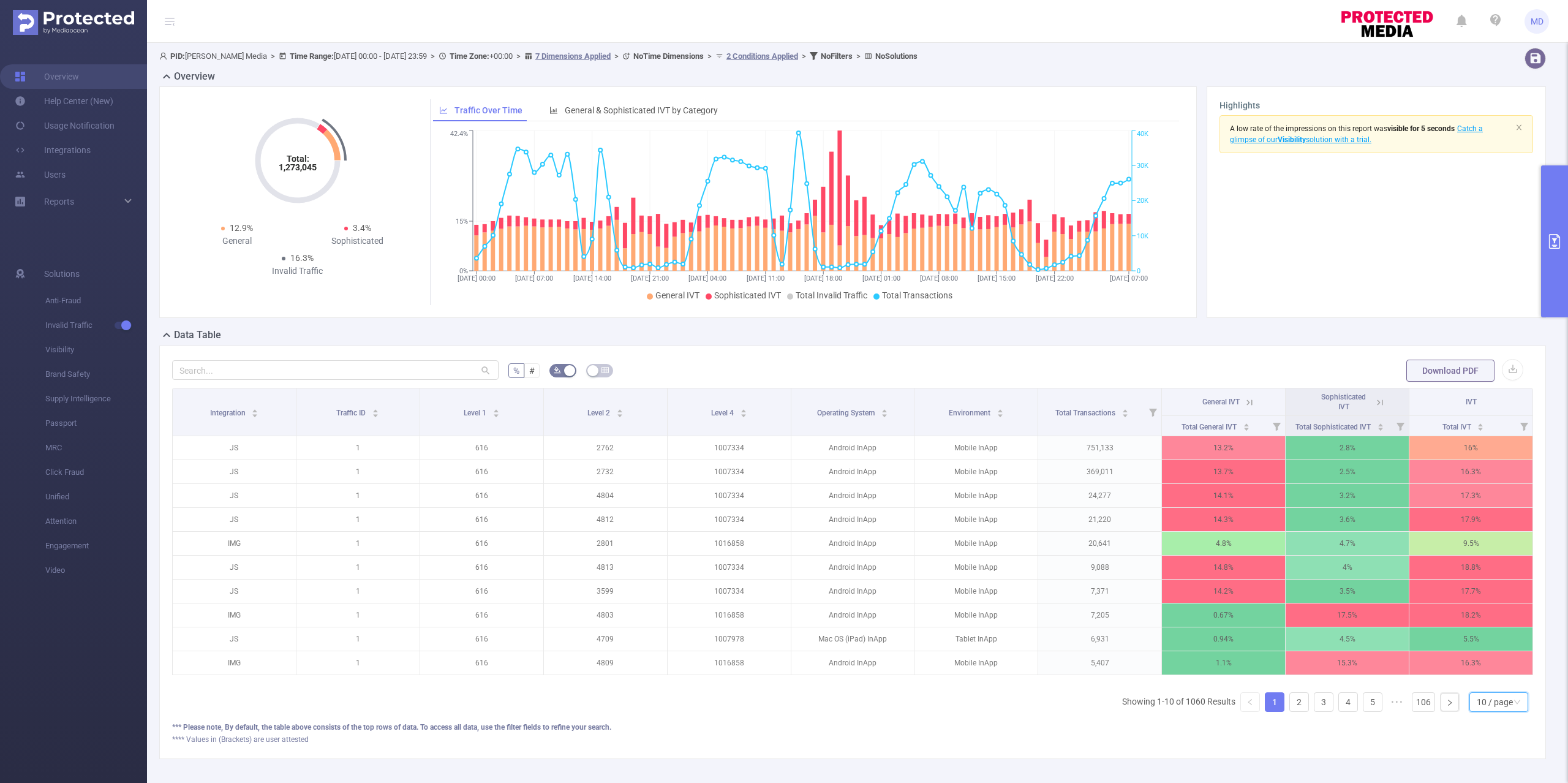
click at [1488, 711] on div "10 / page" at bounding box center [1495, 702] width 36 height 18
click at [1496, 692] on li "50 / page" at bounding box center [1486, 695] width 60 height 20
